Goal: Task Accomplishment & Management: Manage account settings

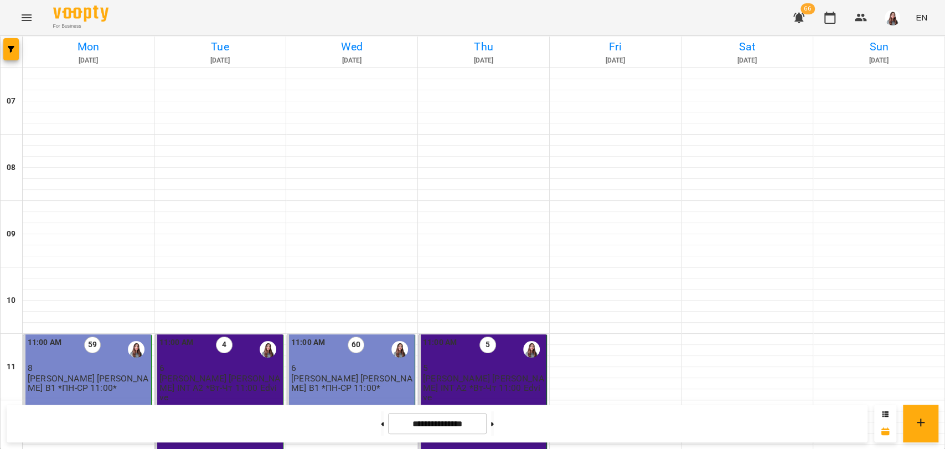
scroll to position [609, 0]
click at [494, 425] on icon at bounding box center [492, 424] width 3 height 4
type input "**********"
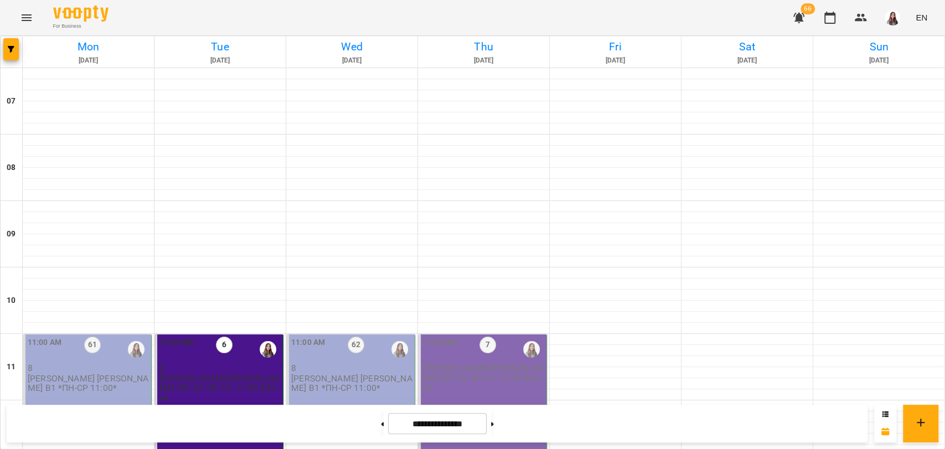
scroll to position [430, 0]
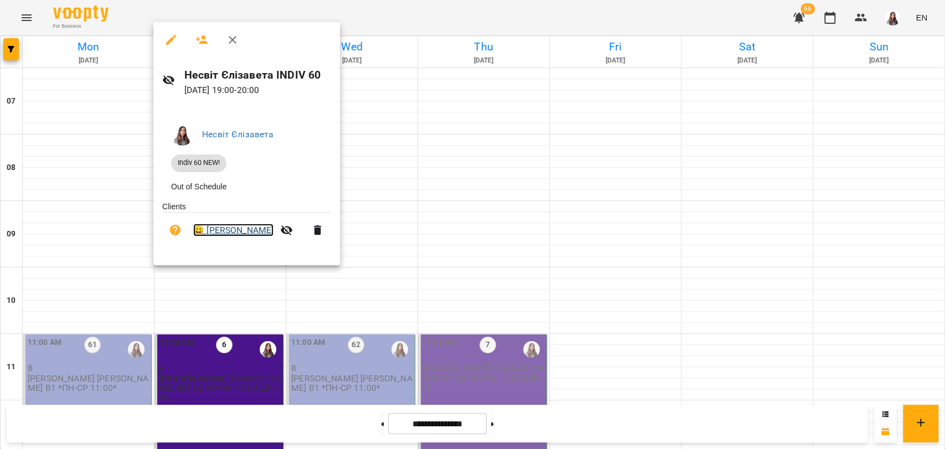
click at [226, 235] on link "😀 Юрченко Анна" at bounding box center [233, 230] width 80 height 13
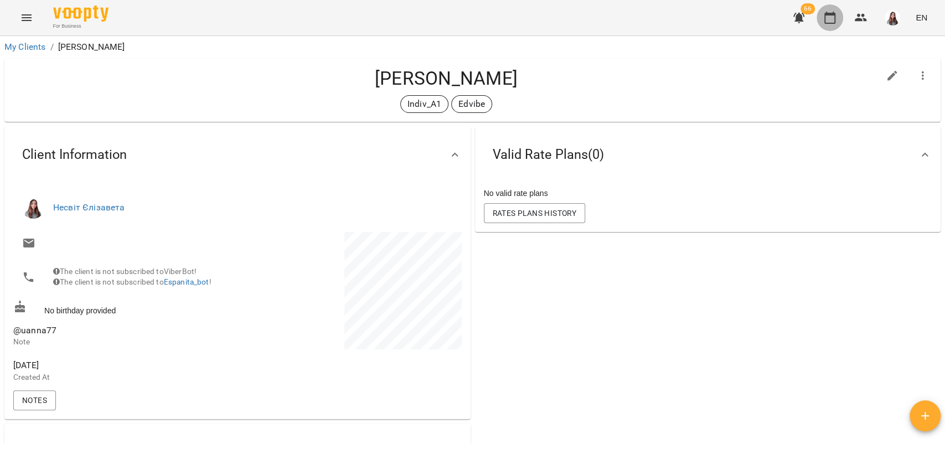
click at [833, 25] on button "button" at bounding box center [830, 17] width 27 height 27
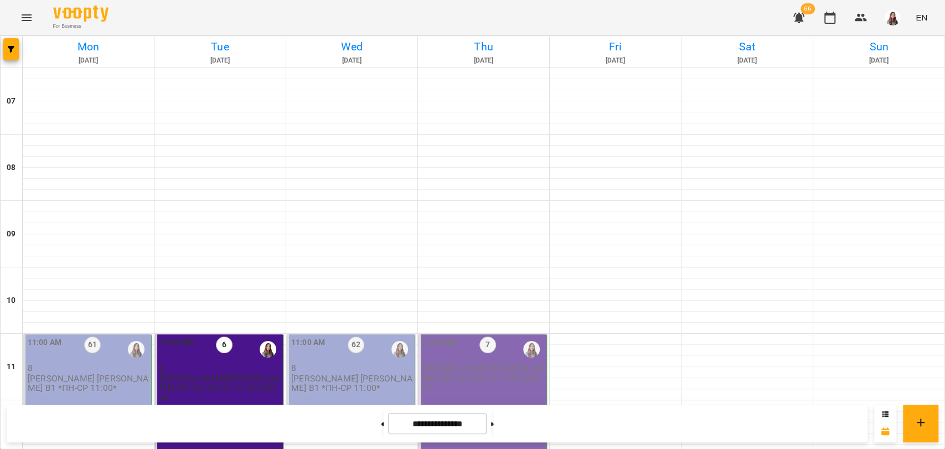
scroll to position [123, 0]
